Goal: Check status: Check status

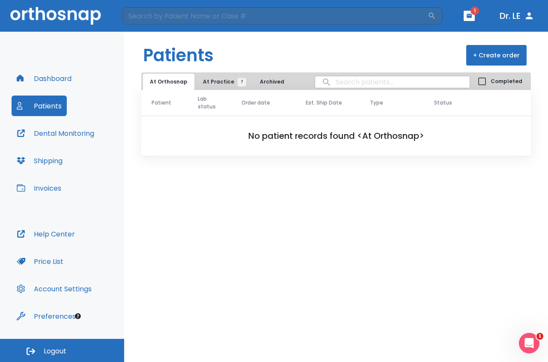
click at [211, 86] on button "At Practice 7" at bounding box center [222, 82] width 53 height 16
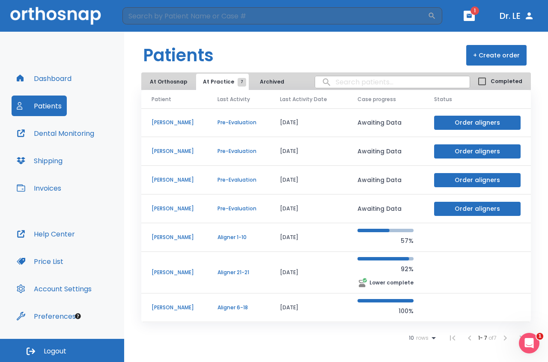
click at [179, 248] on p "[PERSON_NAME]" at bounding box center [174, 273] width 45 height 8
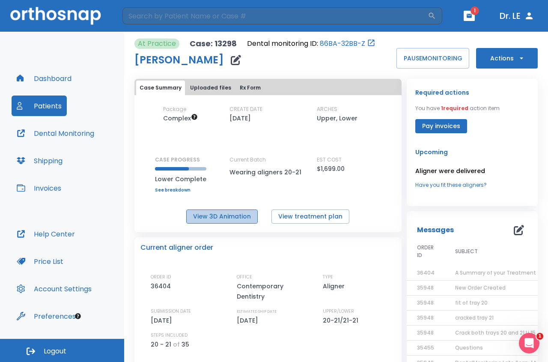
click at [230, 215] on button "View 3D Animation" at bounding box center [222, 216] width 72 height 14
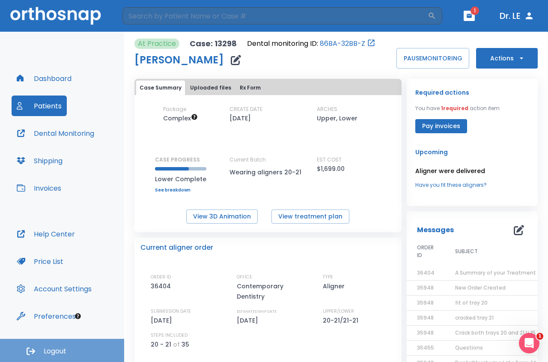
click at [53, 248] on span "Logout" at bounding box center [55, 351] width 23 height 9
